Goal: Task Accomplishment & Management: Use online tool/utility

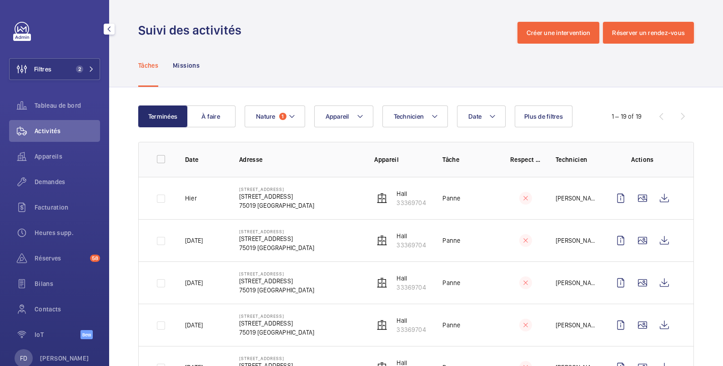
scroll to position [151, 0]
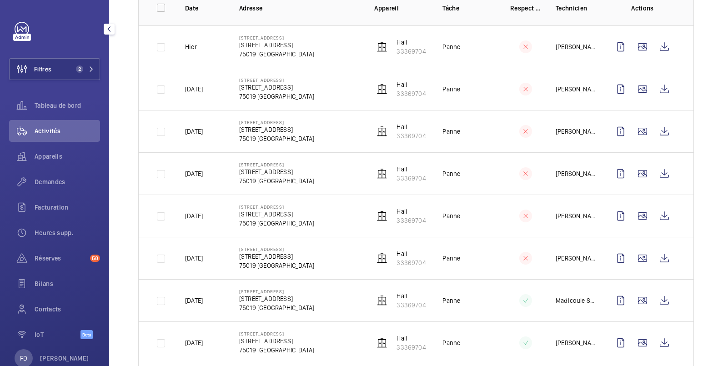
click at [56, 70] on button "Filtres 2" at bounding box center [54, 69] width 91 height 22
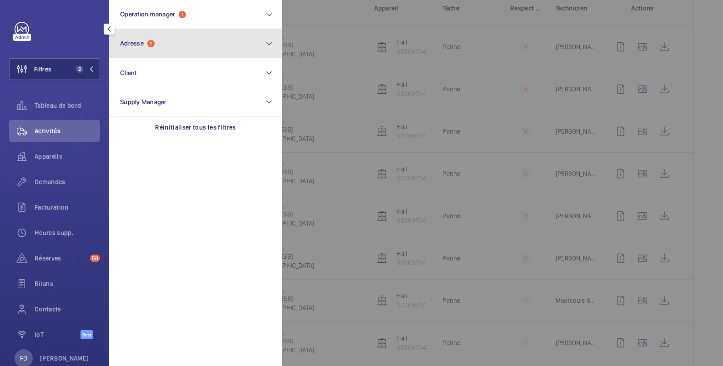
click at [132, 40] on span "Adresse" at bounding box center [132, 43] width 24 height 7
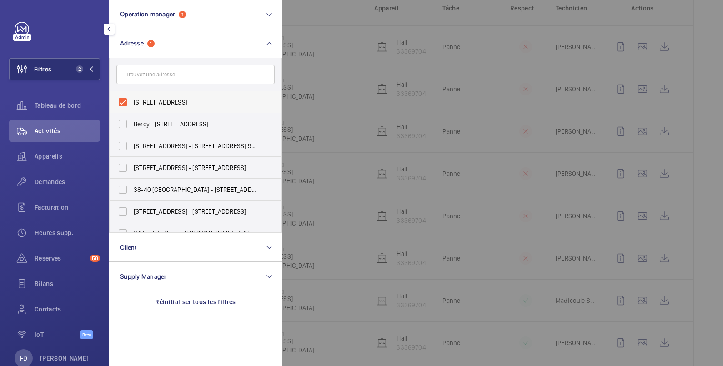
click at [137, 98] on span "103 bis, boulevard Macdonald - 103 bis, boulevard Macdonald, PARIS 75019" at bounding box center [196, 102] width 125 height 9
click at [132, 98] on input "103 bis, boulevard Macdonald - 103 bis, boulevard Macdonald, PARIS 75019" at bounding box center [123, 102] width 18 height 18
checkbox input "false"
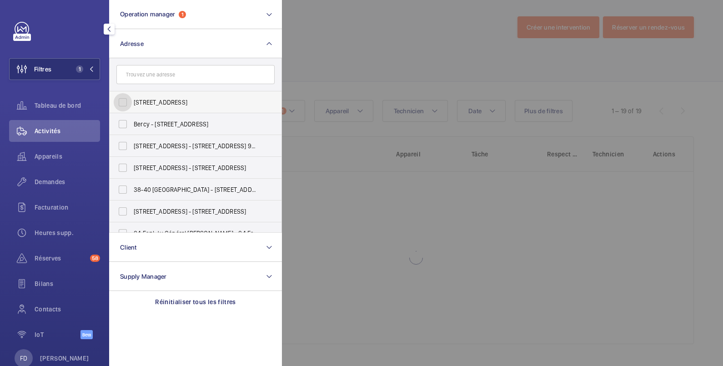
scroll to position [5, 0]
click at [59, 154] on span "Appareils" at bounding box center [67, 156] width 65 height 9
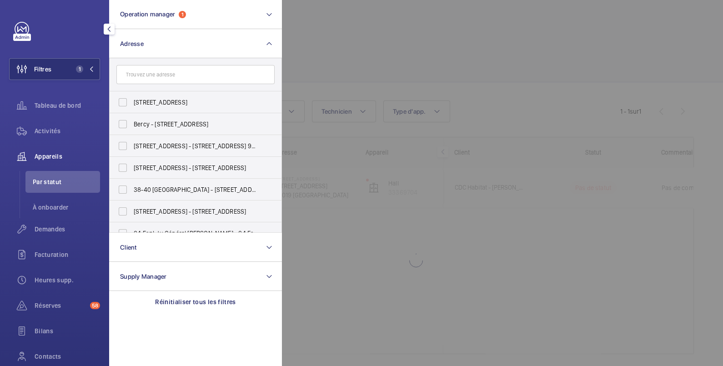
click at [391, 28] on div at bounding box center [643, 183] width 723 height 366
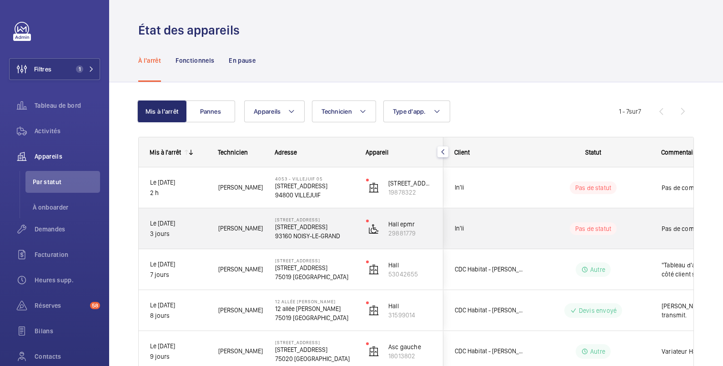
click at [636, 223] on wm-front-pills-cell "Pas de statut" at bounding box center [593, 228] width 113 height 13
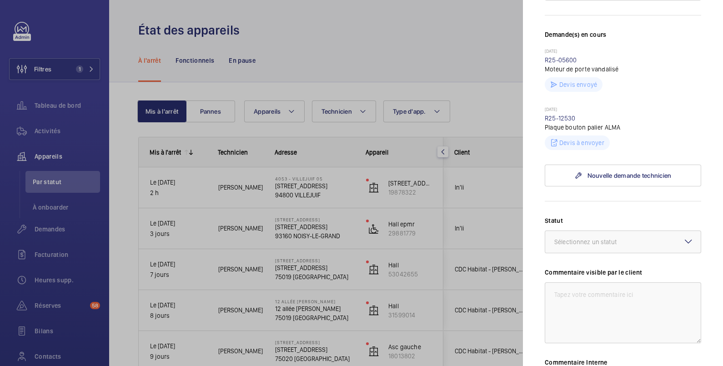
scroll to position [303, 0]
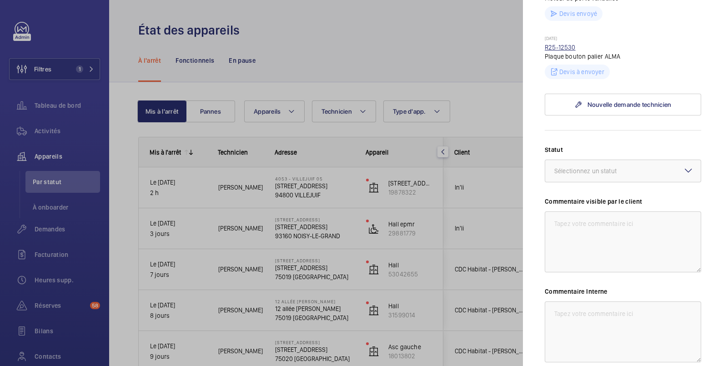
click at [560, 51] on link "R25-12530" at bounding box center [560, 47] width 31 height 7
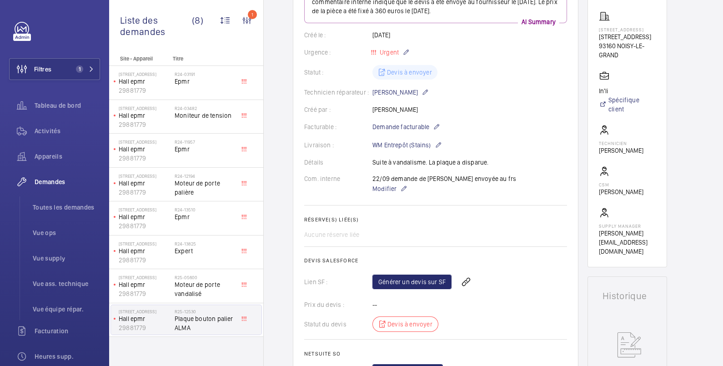
scroll to position [151, 0]
click at [429, 283] on link "Générer un devis sur SF" at bounding box center [411, 281] width 79 height 15
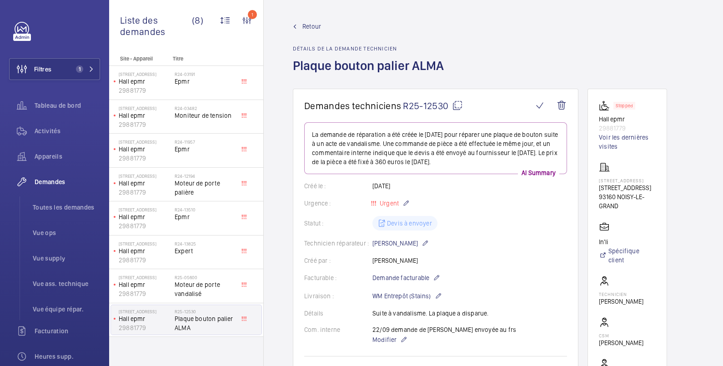
drag, startPoint x: 599, startPoint y: 180, endPoint x: 637, endPoint y: 184, distance: 38.0
click at [637, 183] on p "[STREET_ADDRESS]" at bounding box center [627, 180] width 57 height 5
copy p "[STREET_ADDRESS]"
click at [637, 183] on p "[STREET_ADDRESS]" at bounding box center [627, 180] width 57 height 5
drag, startPoint x: 637, startPoint y: 186, endPoint x: 593, endPoint y: 181, distance: 43.9
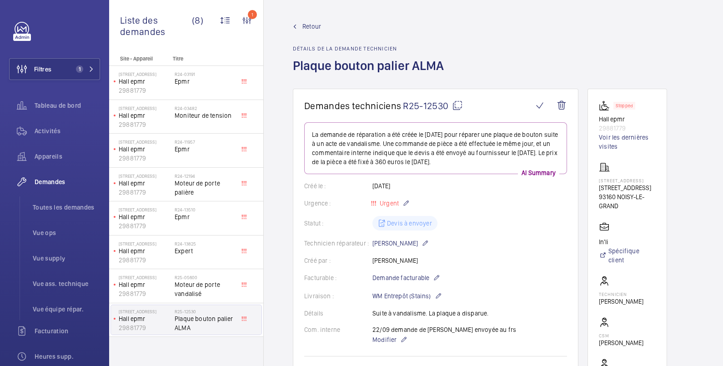
click at [593, 181] on wm-front-card "Stopped Hall epmr 29881779 Voir les dernières visites 20026 - 3 rue du clos des…" at bounding box center [627, 254] width 80 height 330
copy p "[STREET_ADDRESS]"
click at [632, 137] on link "Voir les dernières visites" at bounding box center [627, 142] width 57 height 18
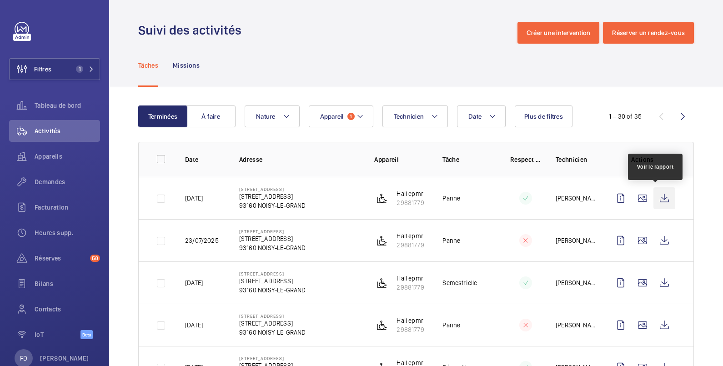
click at [656, 196] on wm-front-icon-button at bounding box center [664, 198] width 22 height 22
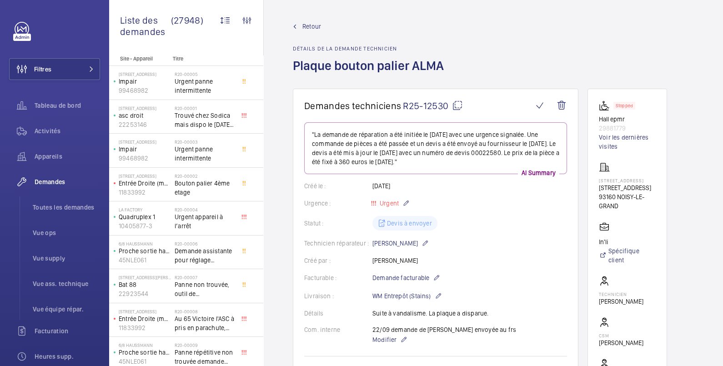
click at [314, 27] on span "Retour" at bounding box center [311, 26] width 19 height 9
click at [316, 25] on span "Retour" at bounding box center [311, 26] width 19 height 9
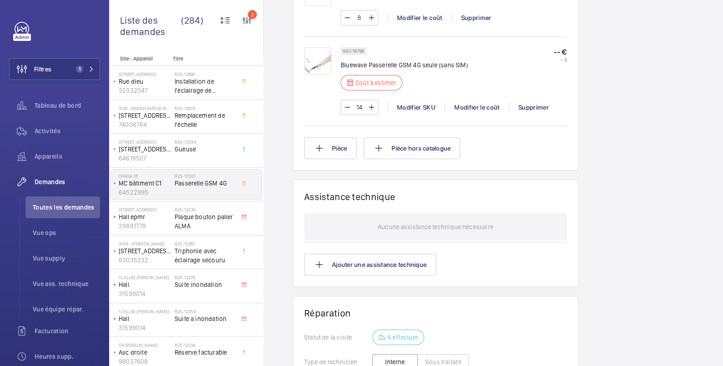
scroll to position [606, 0]
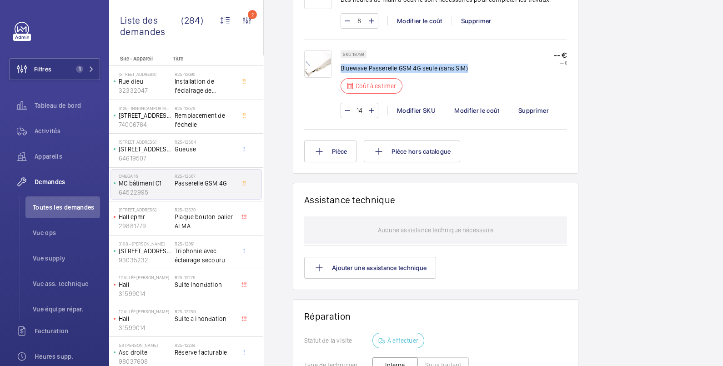
drag, startPoint x: 342, startPoint y: 69, endPoint x: 467, endPoint y: 68, distance: 124.6
click at [467, 68] on div "SKU 18798 Bluewave Passerelle GSM 4G seule (sans SIM) Coût à estimer -- € -- €" at bounding box center [454, 74] width 226 height 49
copy p "Bluewave Passerelle GSM 4G seule (sans SIM)"
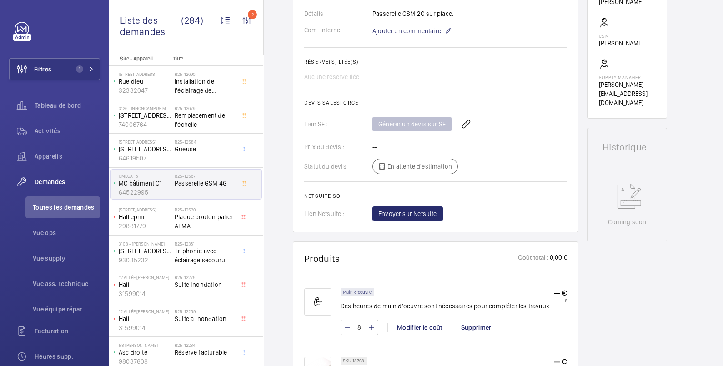
scroll to position [151, 0]
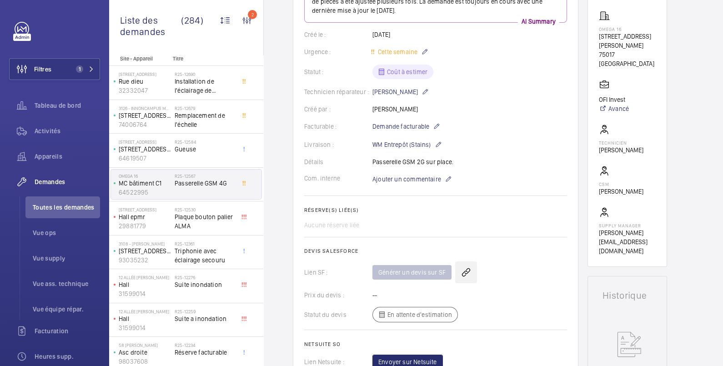
click at [464, 270] on wm-front-icon-button at bounding box center [466, 272] width 22 height 22
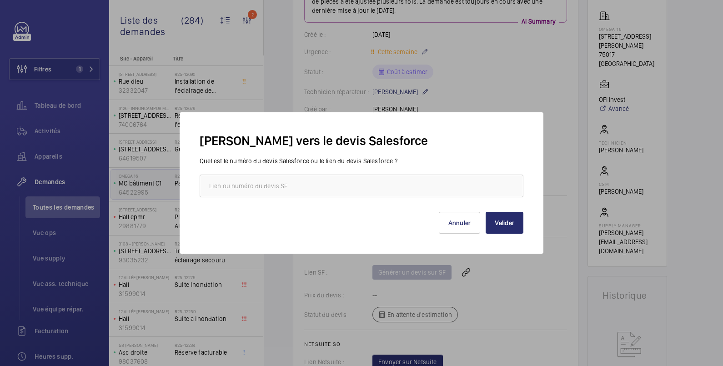
click at [543, 276] on div at bounding box center [361, 183] width 723 height 366
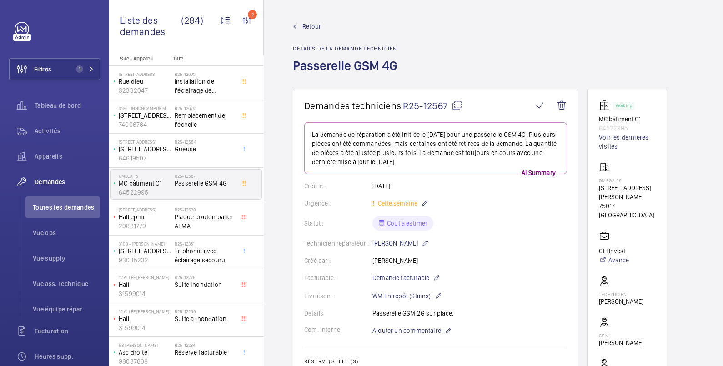
scroll to position [0, 0]
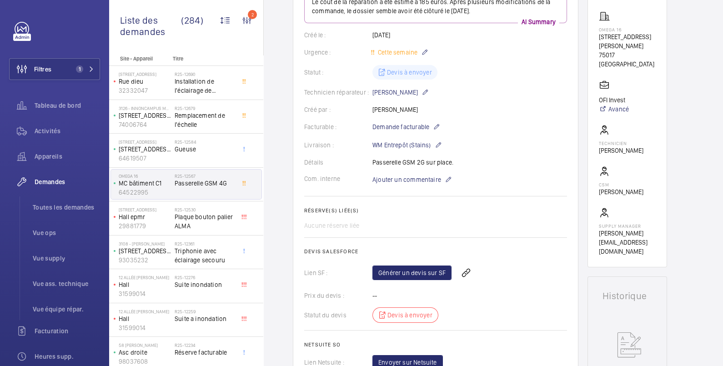
scroll to position [151, 0]
click at [421, 272] on link "Générer un devis sur SF" at bounding box center [411, 272] width 79 height 15
